Goal: Feedback & Contribution: Leave review/rating

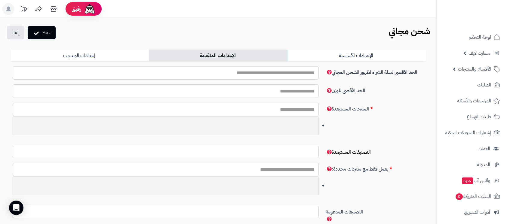
select select
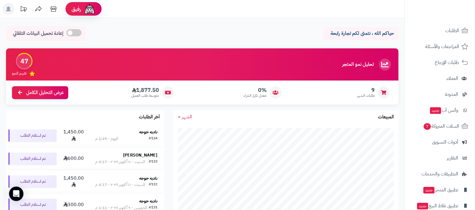
scroll to position [65, 0]
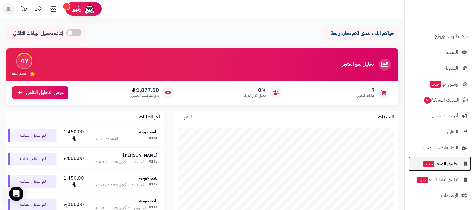
click at [439, 164] on span "تطبيق المتجر جديد" at bounding box center [440, 164] width 35 height 8
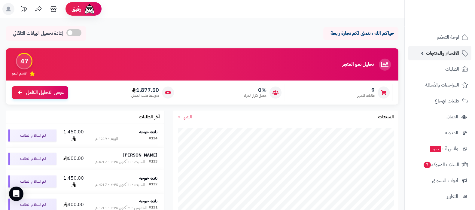
click at [446, 57] on link "الأقسام والمنتجات" at bounding box center [439, 53] width 63 height 14
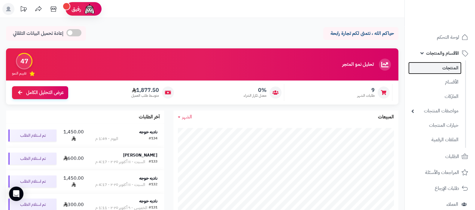
click at [446, 63] on link "المنتجات" at bounding box center [434, 68] width 53 height 12
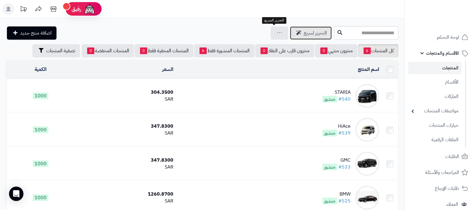
click at [304, 32] on span "التحرير لسريع" at bounding box center [315, 32] width 23 height 7
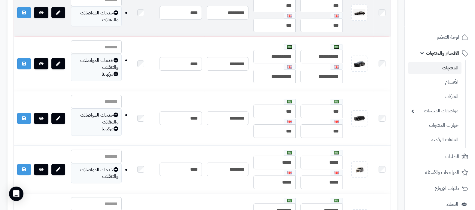
scroll to position [225, 0]
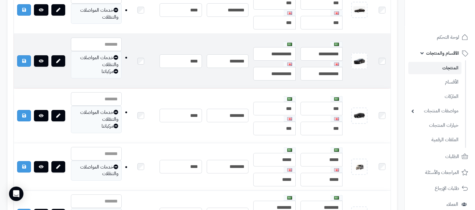
click at [117, 69] on icon at bounding box center [116, 71] width 5 height 5
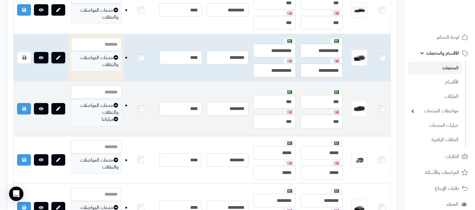
click at [117, 118] on icon at bounding box center [116, 119] width 5 height 5
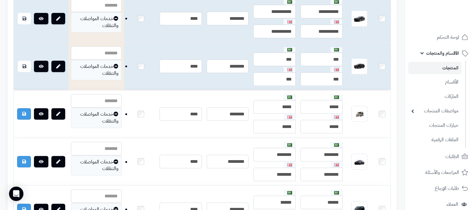
scroll to position [338, 0]
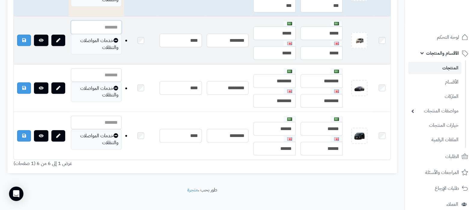
click at [108, 26] on input "text" at bounding box center [96, 27] width 51 height 14
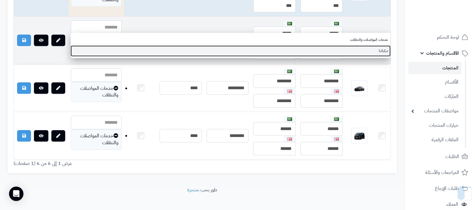
click at [132, 48] on link "مركباتنا" at bounding box center [231, 50] width 320 height 11
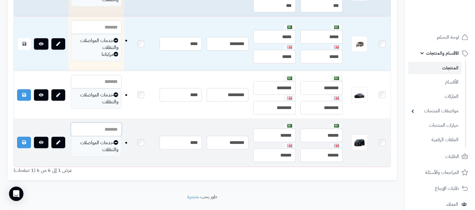
click at [107, 126] on input "text" at bounding box center [96, 130] width 51 height 14
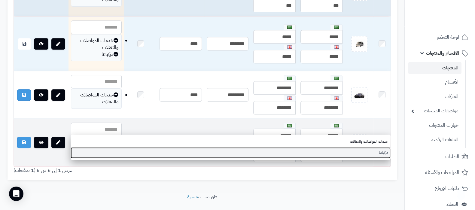
click at [333, 153] on link "مركباتنا" at bounding box center [231, 152] width 320 height 11
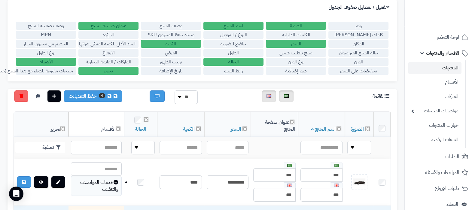
scroll to position [75, 0]
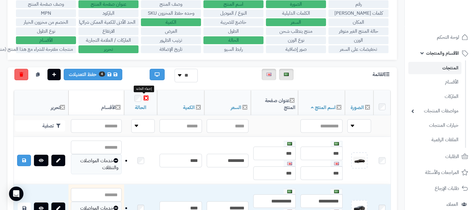
click at [144, 97] on icon at bounding box center [146, 98] width 5 height 5
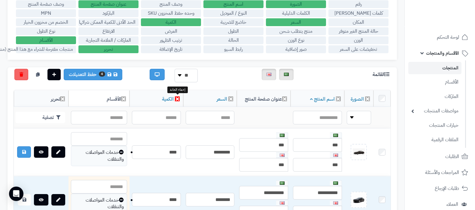
click at [176, 99] on icon at bounding box center [177, 98] width 5 height 5
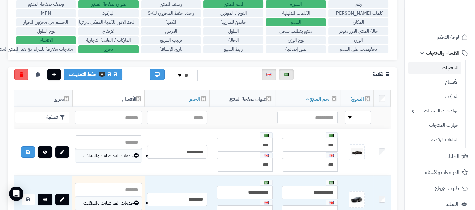
click at [178, 41] on label "ترتيب الظهور" at bounding box center [171, 40] width 60 height 8
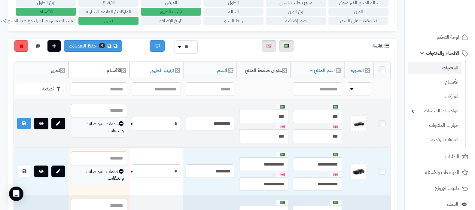
scroll to position [150, 0]
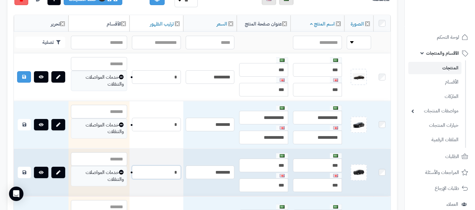
drag, startPoint x: 174, startPoint y: 169, endPoint x: 179, endPoint y: 170, distance: 5.9
click at [179, 170] on input "*" at bounding box center [156, 173] width 49 height 14
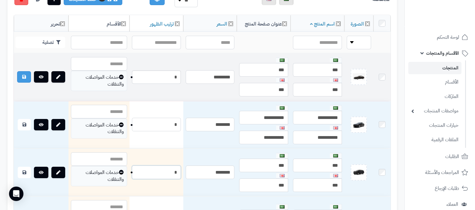
type input "*"
drag, startPoint x: 173, startPoint y: 76, endPoint x: 185, endPoint y: 75, distance: 11.8
click at [185, 75] on tr "**********" at bounding box center [202, 77] width 377 height 47
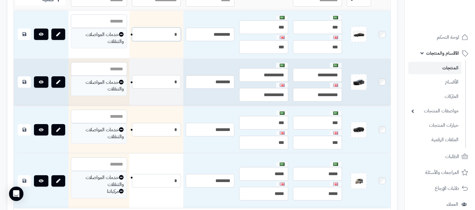
scroll to position [263, 0]
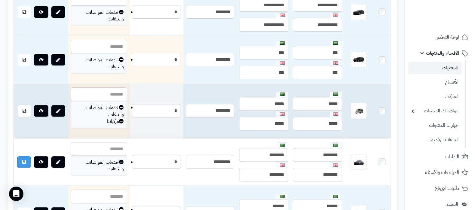
type input "*"
drag, startPoint x: 168, startPoint y: 110, endPoint x: 177, endPoint y: 109, distance: 9.3
click at [177, 109] on input "*" at bounding box center [156, 111] width 49 height 14
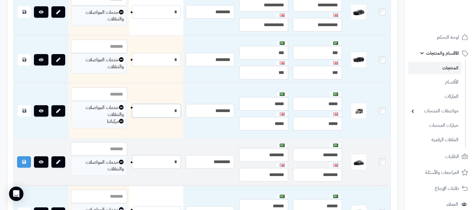
type input "*"
drag, startPoint x: 173, startPoint y: 158, endPoint x: 182, endPoint y: 158, distance: 8.4
click at [182, 158] on td "*" at bounding box center [157, 162] width 54 height 47
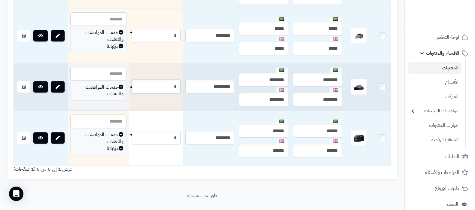
scroll to position [338, 0]
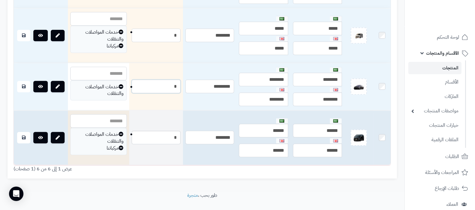
type input "*"
drag, startPoint x: 173, startPoint y: 136, endPoint x: 181, endPoint y: 135, distance: 8.4
click at [181, 135] on td "*" at bounding box center [156, 138] width 54 height 54
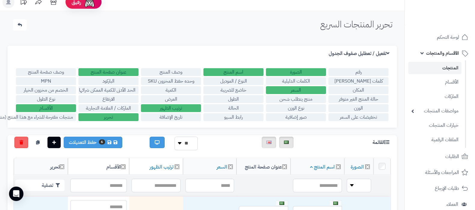
scroll to position [0, 0]
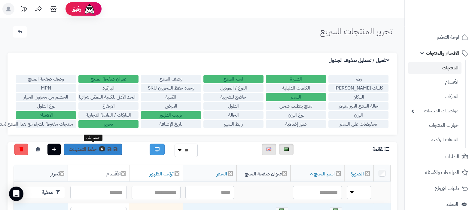
type input "*"
click at [88, 148] on link "6 حفظ التعديلات" at bounding box center [93, 149] width 59 height 11
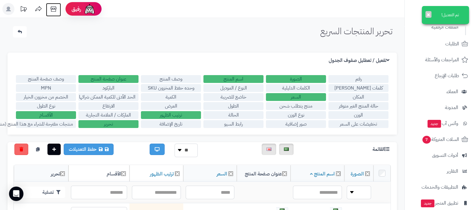
click at [59, 12] on icon at bounding box center [53, 9] width 12 height 12
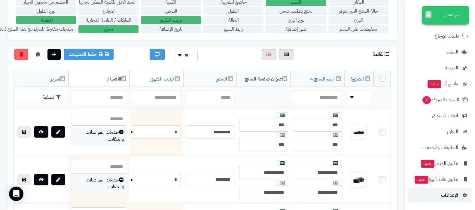
scroll to position [188, 0]
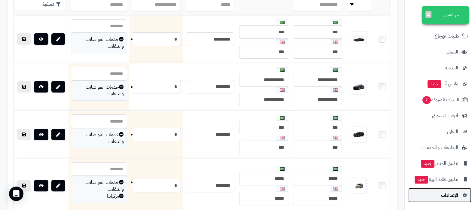
click at [448, 195] on span "الإعدادات" at bounding box center [449, 195] width 17 height 8
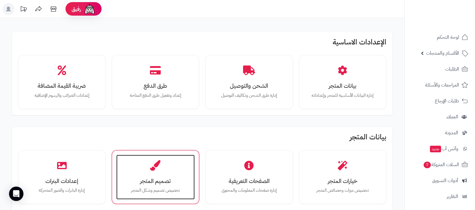
click at [161, 170] on div "تصميم المتجر تخصيص تصميم وشكل المتجر" at bounding box center [155, 177] width 79 height 45
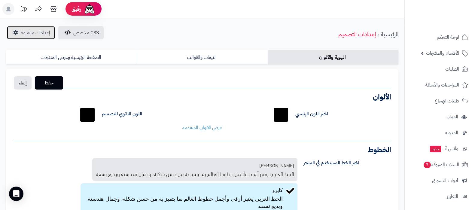
click at [32, 32] on span "إعدادات متقدمة" at bounding box center [35, 32] width 29 height 7
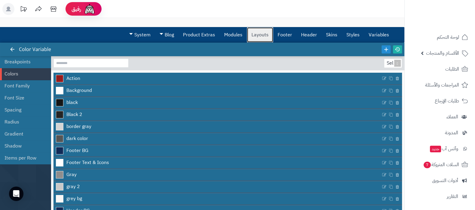
click at [261, 37] on link "Layouts" at bounding box center [260, 34] width 26 height 15
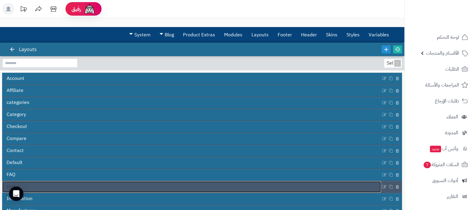
click at [180, 185] on link "Home" at bounding box center [191, 186] width 379 height 11
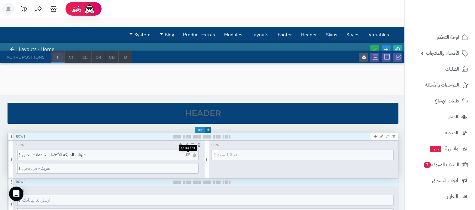
click at [188, 155] on icon at bounding box center [188, 155] width 4 height 4
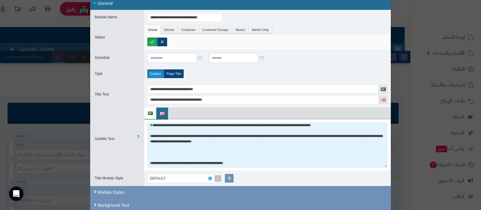
scroll to position [7, 0]
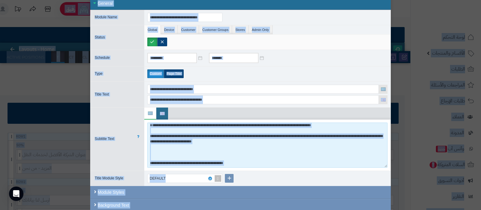
click at [227, 148] on textarea "**********" at bounding box center [267, 145] width 240 height 45
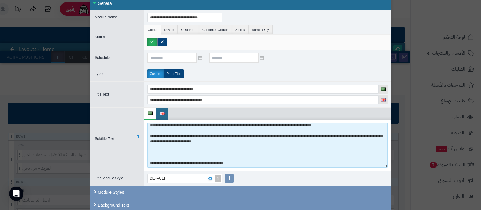
click at [224, 149] on textarea "**********" at bounding box center [267, 145] width 240 height 45
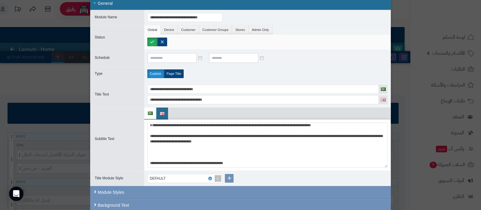
type textarea "**********"
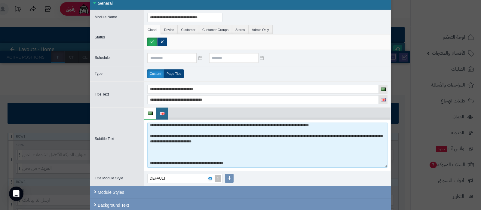
scroll to position [2, 0]
click at [237, 142] on textarea "**********" at bounding box center [267, 145] width 240 height 45
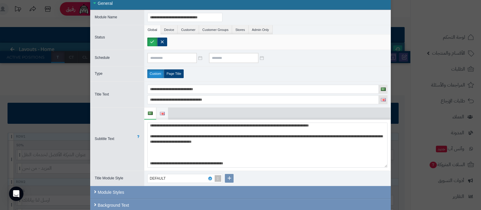
click at [165, 112] on img at bounding box center [162, 113] width 5 height 3
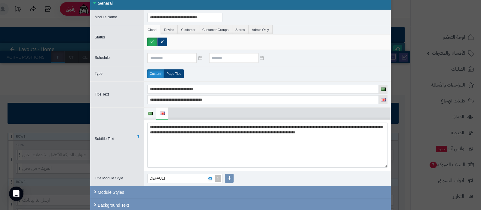
click at [153, 113] on img at bounding box center [150, 113] width 5 height 3
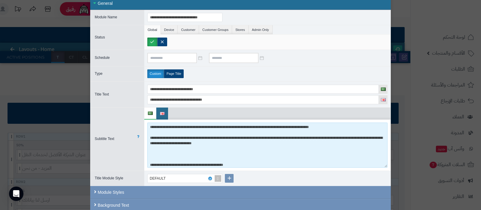
click at [193, 152] on textarea "**********" at bounding box center [267, 145] width 240 height 45
paste textarea "**********"
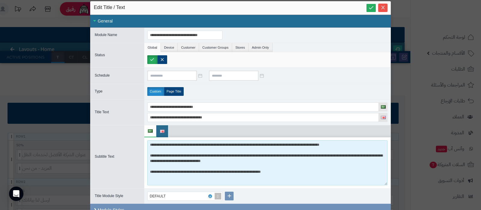
scroll to position [0, 0]
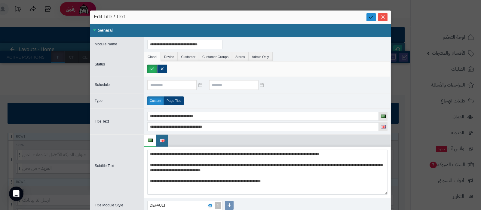
type textarea "**********"
click at [370, 17] on link at bounding box center [370, 17] width 9 height 8
click at [385, 16] on icon "Close" at bounding box center [383, 16] width 5 height 5
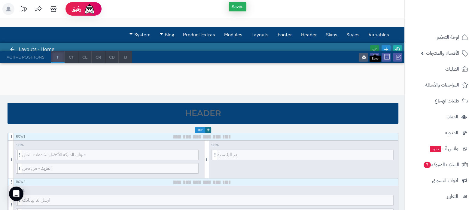
click at [375, 48] on icon at bounding box center [374, 49] width 5 height 5
click at [398, 48] on icon at bounding box center [397, 49] width 5 height 5
click at [375, 49] on icon at bounding box center [374, 49] width 5 height 5
click at [398, 49] on icon at bounding box center [397, 49] width 5 height 5
click at [187, 154] on icon at bounding box center [188, 155] width 4 height 4
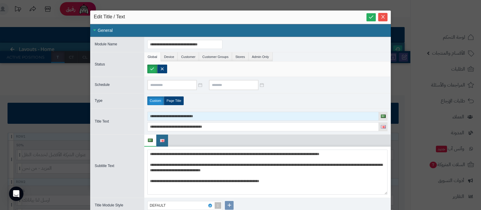
scroll to position [27, 0]
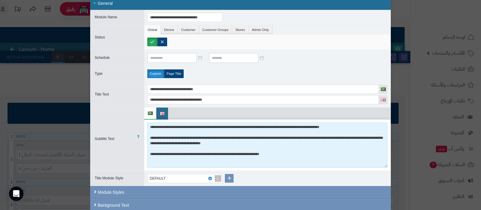
click at [224, 140] on textarea "**********" at bounding box center [267, 145] width 240 height 45
paste textarea "**********"
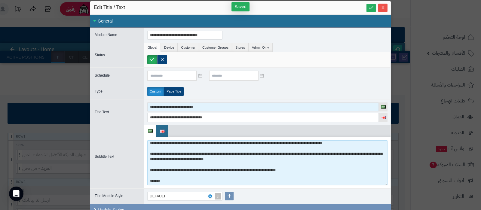
scroll to position [0, 0]
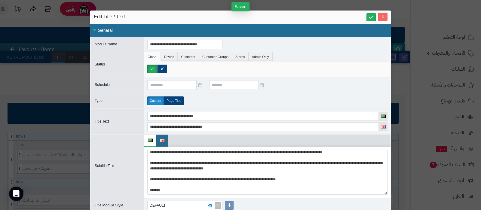
type textarea "**********"
click at [383, 15] on icon "Close" at bounding box center [383, 16] width 5 height 5
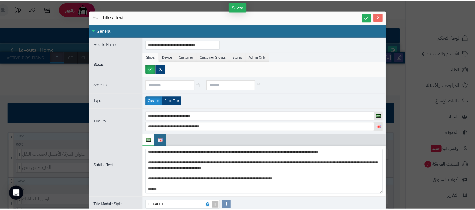
scroll to position [12, 0]
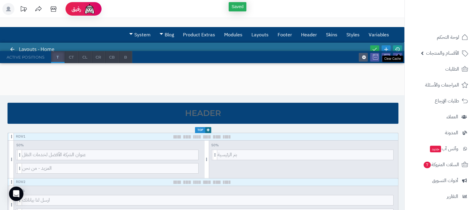
click at [397, 47] on icon at bounding box center [397, 49] width 5 height 5
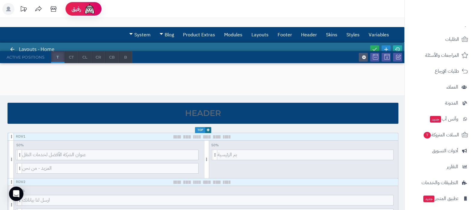
scroll to position [65, 0]
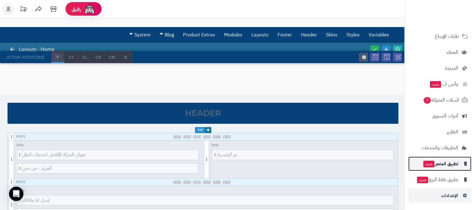
click at [443, 165] on span "تطبيق المتجر جديد" at bounding box center [440, 164] width 35 height 8
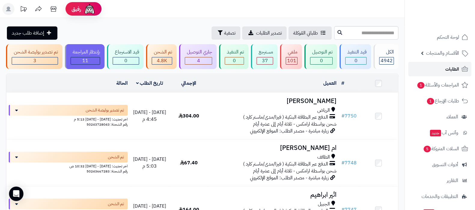
click at [454, 66] on span "الطلبات" at bounding box center [452, 69] width 14 height 8
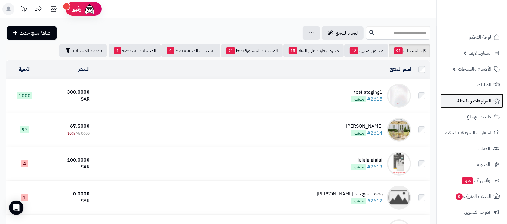
click at [469, 95] on link "المراجعات والأسئلة" at bounding box center [471, 101] width 63 height 14
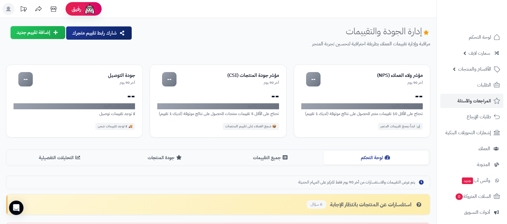
click at [231, 35] on div "إدارة الجودة والتقييمات مراقبة وإدارة تقييمات العملاء بطريقة احترافية لتحسين تج…" at bounding box center [283, 41] width 293 height 31
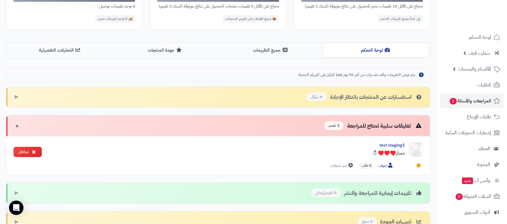
scroll to position [120, 0]
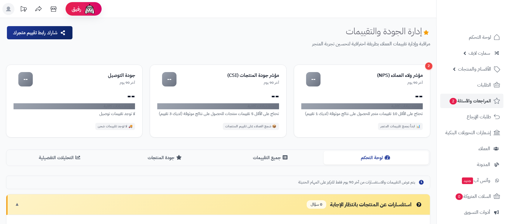
scroll to position [120, 0]
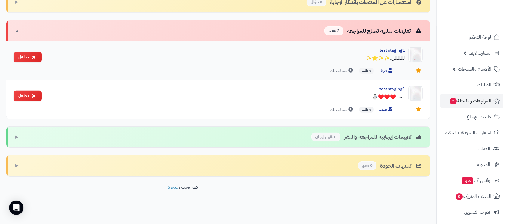
scroll to position [203, 0]
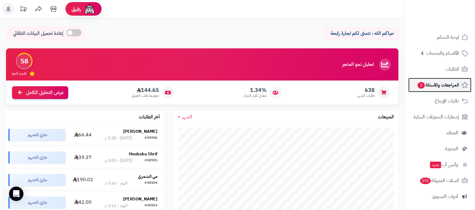
click at [443, 85] on span "المراجعات والأسئلة 2" at bounding box center [438, 85] width 42 height 8
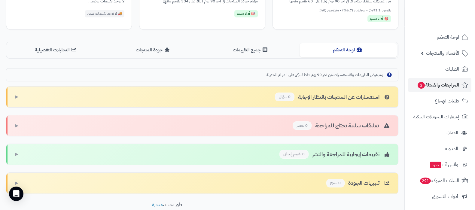
scroll to position [69, 0]
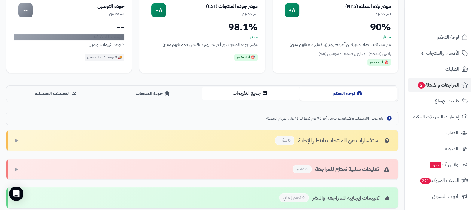
click at [254, 96] on button "جميع التقييمات" at bounding box center [250, 94] width 97 height 14
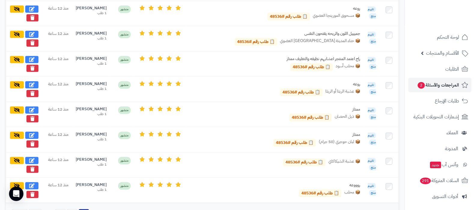
scroll to position [626, 0]
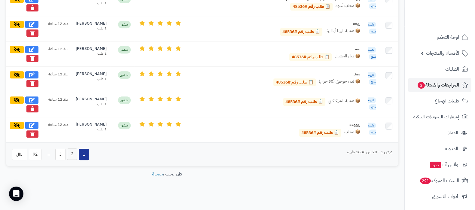
click at [70, 153] on button "2" at bounding box center [72, 153] width 10 height 11
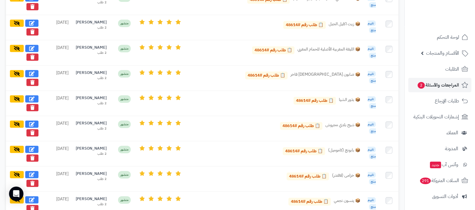
scroll to position [609, 0]
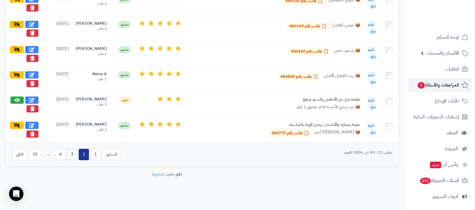
click at [75, 154] on button "3" at bounding box center [72, 153] width 10 height 11
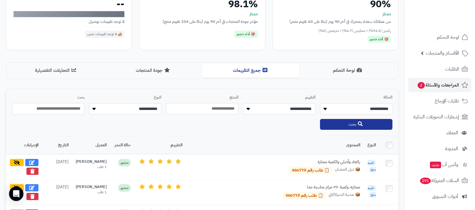
scroll to position [83, 0]
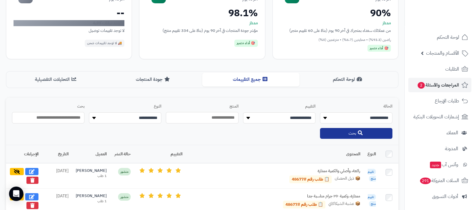
click at [137, 114] on select "**********" at bounding box center [125, 117] width 72 height 11
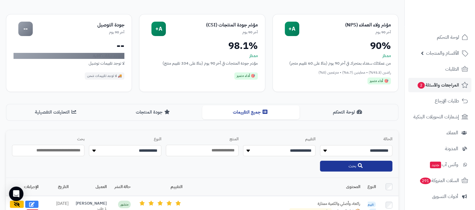
scroll to position [8, 0]
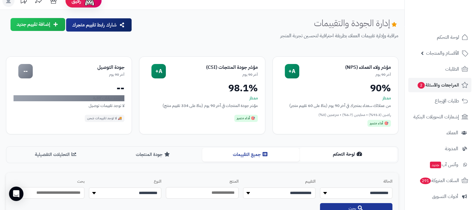
click at [324, 157] on button "لوحة التحكم" at bounding box center [348, 155] width 97 height 14
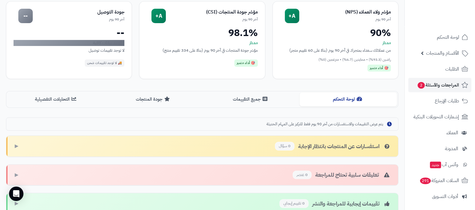
scroll to position [32, 0]
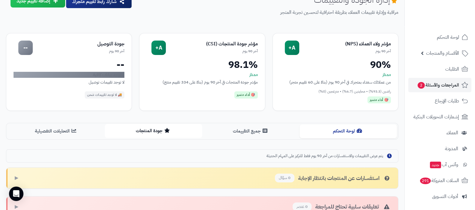
click at [162, 127] on button "جودة المنتجات" at bounding box center [153, 131] width 97 height 14
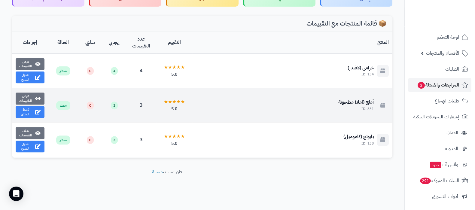
scroll to position [134, 0]
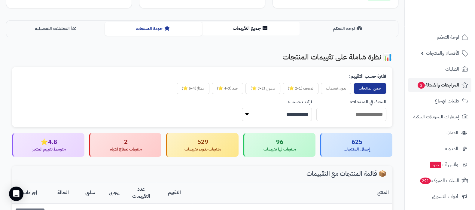
click at [241, 33] on button "جميع التقييمات" at bounding box center [250, 29] width 97 height 14
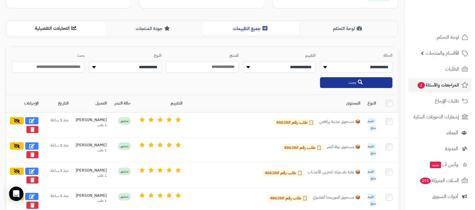
click at [51, 33] on button "التحليلات التفصيلية" at bounding box center [56, 29] width 97 height 14
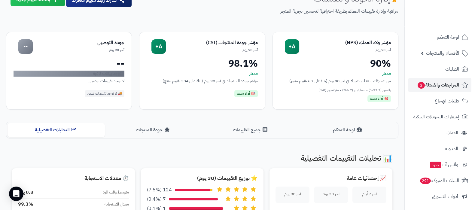
scroll to position [0, 0]
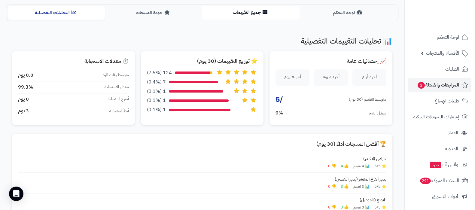
click at [255, 14] on button "جميع التقييمات" at bounding box center [250, 13] width 97 height 14
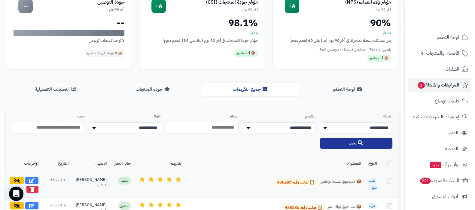
scroll to position [150, 0]
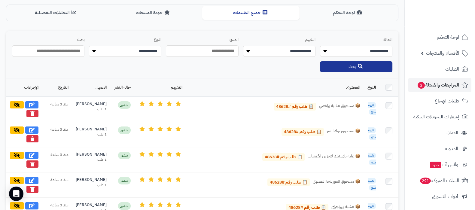
click at [136, 52] on select "**********" at bounding box center [125, 51] width 72 height 11
select select "**********"
click at [89, 46] on select "**********" at bounding box center [125, 51] width 72 height 11
click at [351, 68] on button "بحث" at bounding box center [356, 66] width 72 height 11
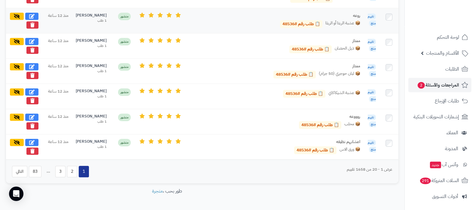
scroll to position [609, 0]
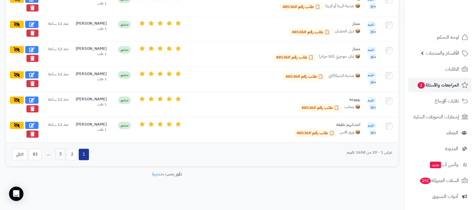
click at [64, 154] on button "3" at bounding box center [60, 153] width 10 height 11
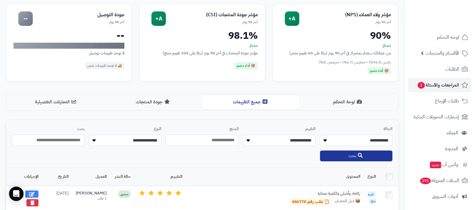
scroll to position [46, 0]
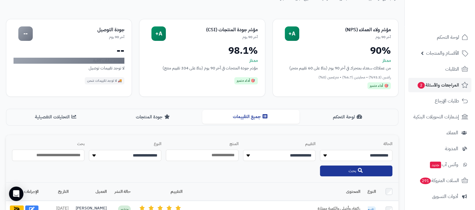
click at [250, 115] on button "جميع التقييمات" at bounding box center [250, 117] width 97 height 14
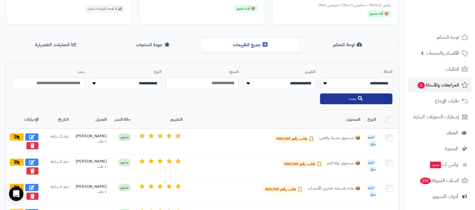
scroll to position [150, 0]
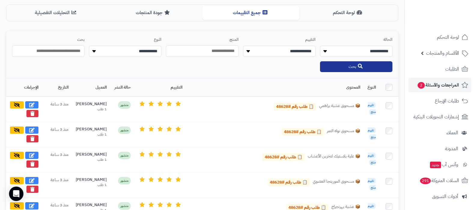
click at [143, 52] on select "**********" at bounding box center [125, 51] width 72 height 11
select select "**********"
click at [89, 46] on select "**********" at bounding box center [125, 51] width 72 height 11
click at [341, 62] on button "بحث" at bounding box center [356, 66] width 72 height 11
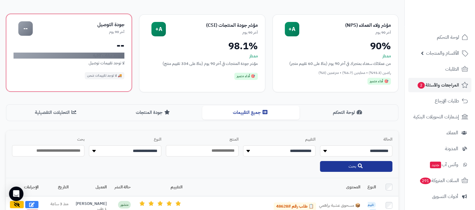
scroll to position [113, 0]
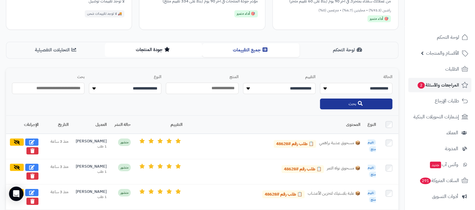
click at [151, 46] on button "جودة المنتجات" at bounding box center [153, 50] width 97 height 14
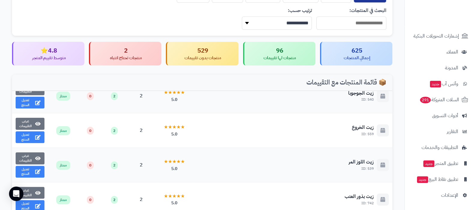
scroll to position [526, 0]
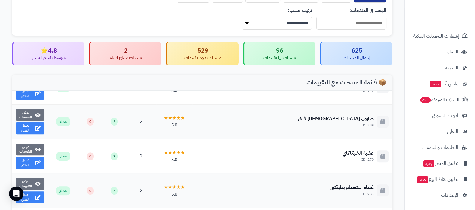
click at [278, 57] on div "منتجات لها تقييمات" at bounding box center [280, 58] width 62 height 6
click at [209, 55] on div "منتجات بدون تقييمات" at bounding box center [203, 58] width 62 height 6
click at [338, 55] on div "إجمالي المنتجات" at bounding box center [357, 58] width 62 height 6
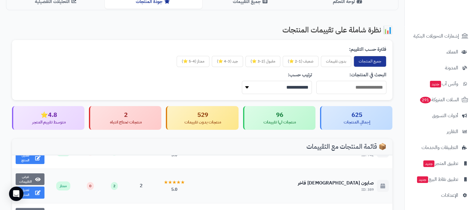
scroll to position [150, 0]
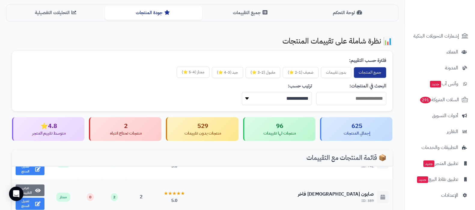
click at [193, 74] on button "ممتاز (4-5 ⭐)" at bounding box center [193, 72] width 33 height 11
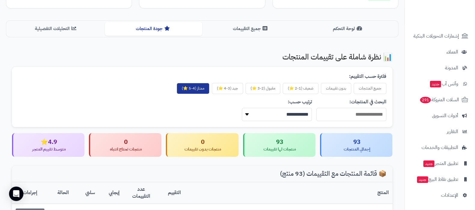
scroll to position [59, 0]
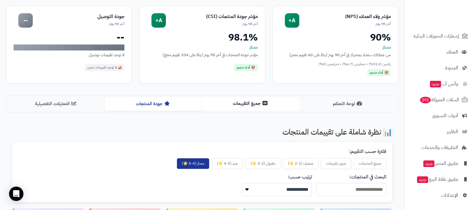
click at [249, 101] on button "جميع التقييمات" at bounding box center [250, 104] width 97 height 14
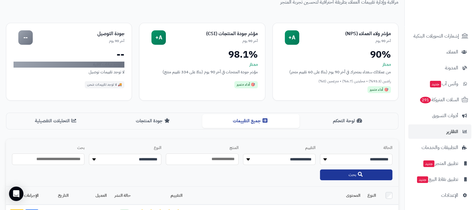
scroll to position [75, 0]
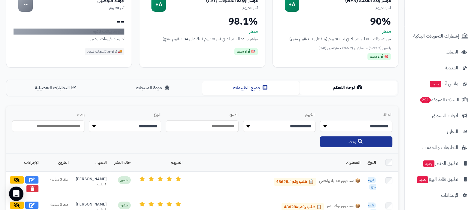
click at [355, 90] on button "لوحة التحكم" at bounding box center [348, 88] width 97 height 14
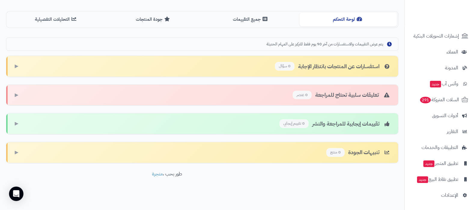
scroll to position [144, 0]
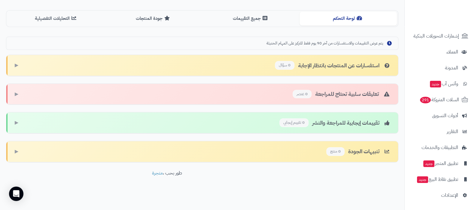
click at [218, 118] on div "تقييمات إيجابية للمراجعة والنشر 0 تقييم إيجابي ▶" at bounding box center [202, 122] width 392 height 21
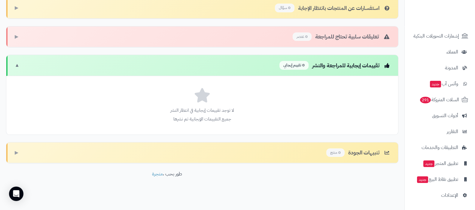
scroll to position [203, 0]
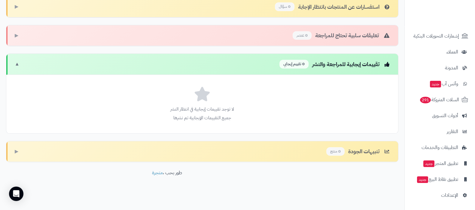
click at [287, 148] on div "تنبيهات الجودة 0 منتج ▶" at bounding box center [202, 151] width 392 height 21
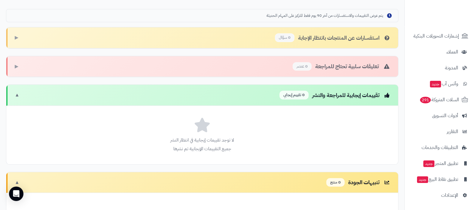
scroll to position [134, 0]
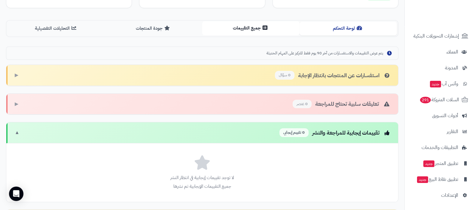
click at [246, 29] on button "جميع التقييمات" at bounding box center [250, 28] width 97 height 14
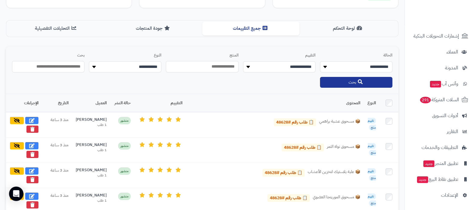
click at [143, 61] on select "**********" at bounding box center [125, 66] width 72 height 11
select select "**********"
click at [89, 61] on select "**********" at bounding box center [125, 66] width 72 height 11
click at [349, 82] on button "بحث" at bounding box center [356, 82] width 72 height 11
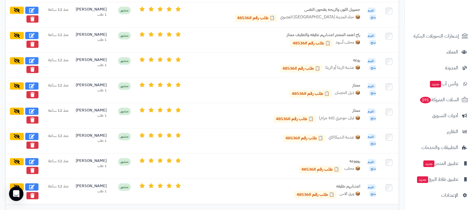
scroll to position [585, 0]
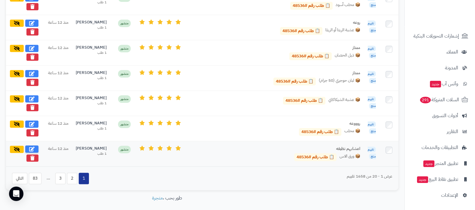
click at [31, 147] on icon at bounding box center [31, 149] width 5 height 5
select select "*"
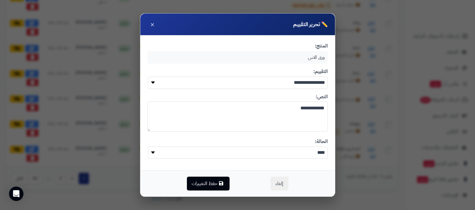
click at [296, 111] on textarea "**********" at bounding box center [238, 117] width 180 height 30
click at [155, 24] on button "×" at bounding box center [153, 24] width 10 height 10
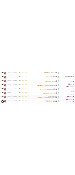
scroll to position [397, 0]
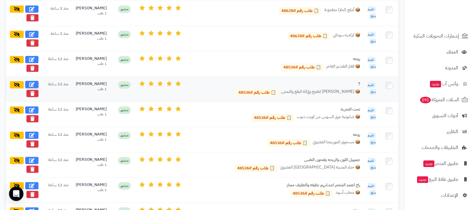
click at [36, 84] on button at bounding box center [31, 84] width 13 height 7
type textarea "*"
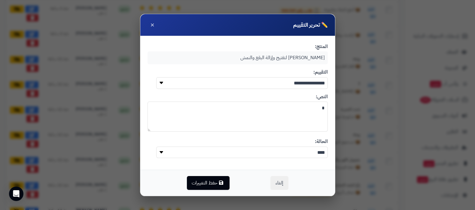
click at [294, 114] on textarea "*" at bounding box center [238, 117] width 180 height 30
click at [313, 111] on textarea "*" at bounding box center [238, 117] width 180 height 30
click at [153, 25] on span "×" at bounding box center [152, 24] width 4 height 10
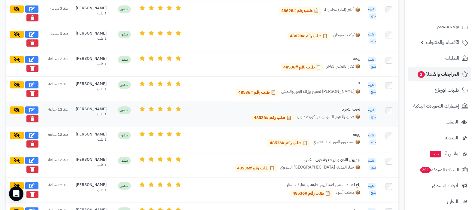
scroll to position [0, 0]
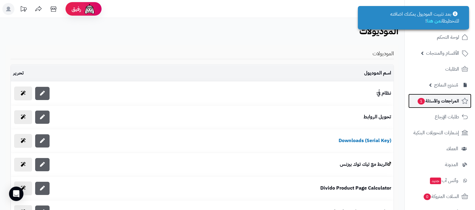
click at [439, 95] on link "المراجعات والأسئلة 1" at bounding box center [439, 101] width 63 height 14
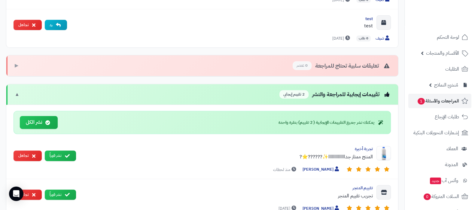
scroll to position [300, 0]
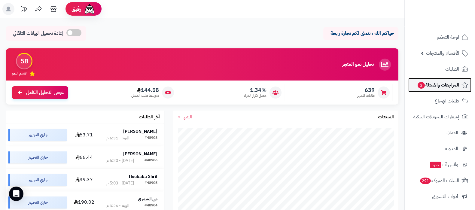
click at [430, 88] on span "المراجعات والأسئلة 2" at bounding box center [438, 85] width 42 height 8
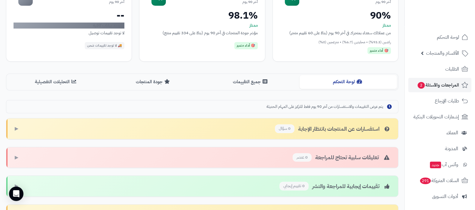
scroll to position [69, 0]
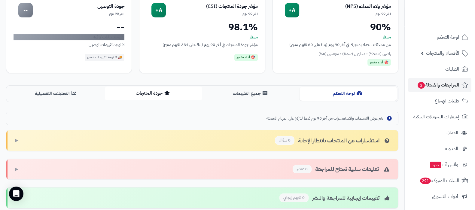
click at [161, 91] on button "جودة المنتجات" at bounding box center [153, 94] width 97 height 14
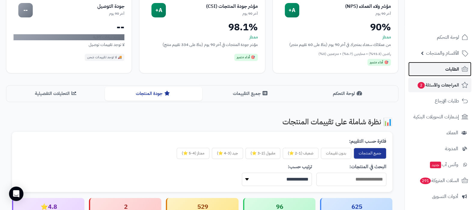
click at [444, 70] on link "الطلبات" at bounding box center [439, 69] width 63 height 14
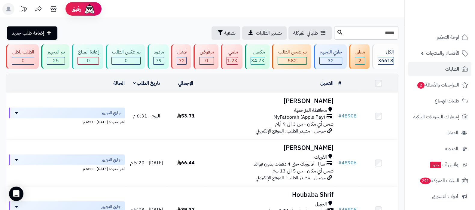
type input "*****"
click at [335, 29] on button at bounding box center [339, 32] width 9 height 11
